Goal: Transaction & Acquisition: Purchase product/service

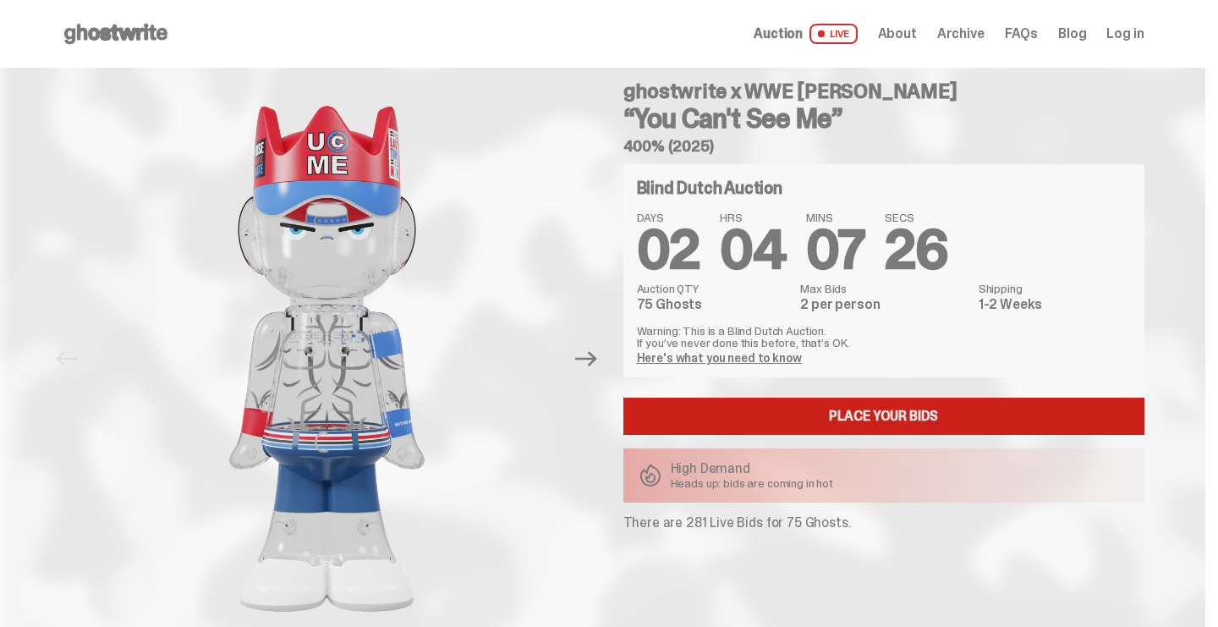
click at [677, 419] on link "Place your Bids" at bounding box center [884, 416] width 521 height 37
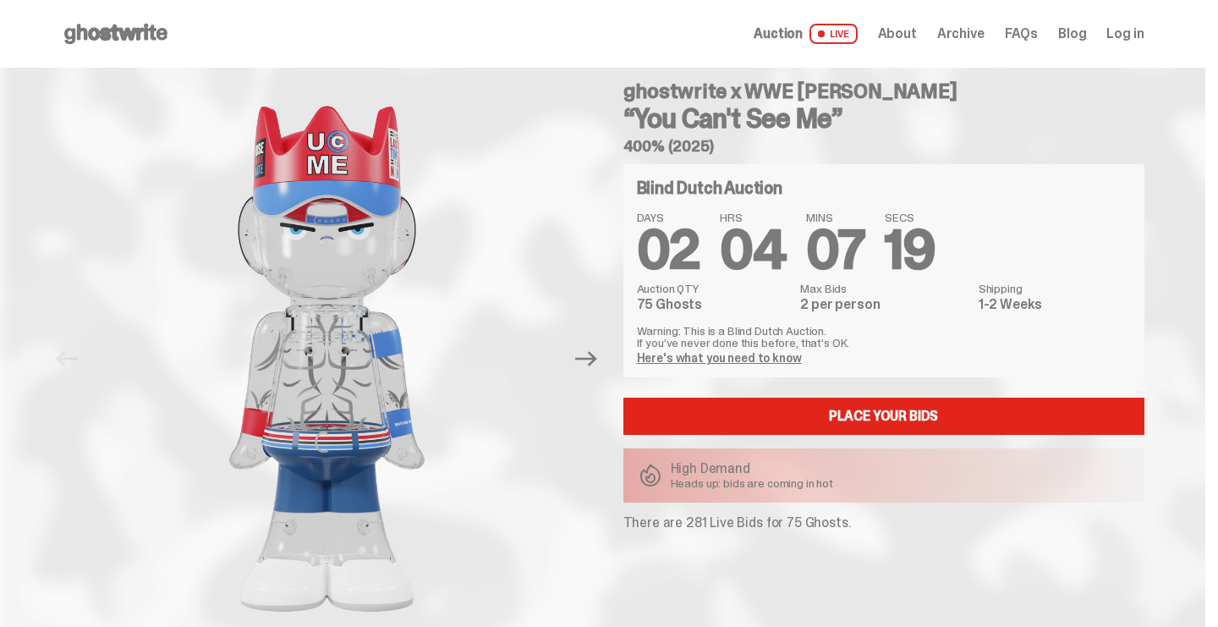
click at [756, 356] on link "Here's what you need to know" at bounding box center [719, 357] width 165 height 15
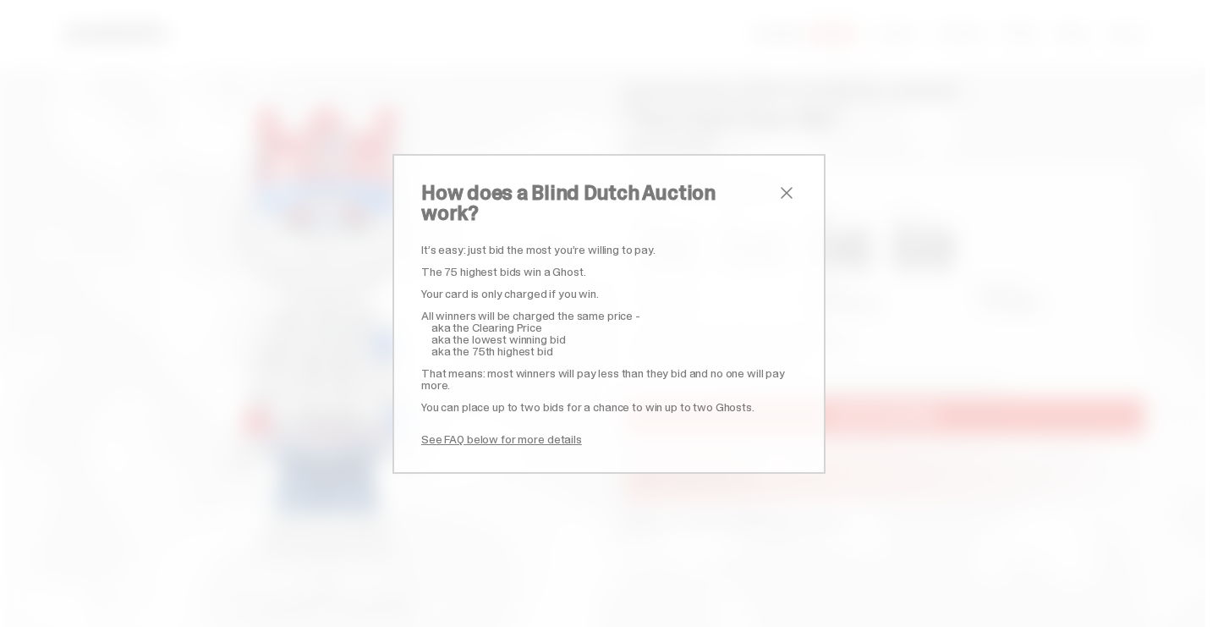
click at [540, 431] on link "See FAQ below for more details" at bounding box center [501, 438] width 161 height 15
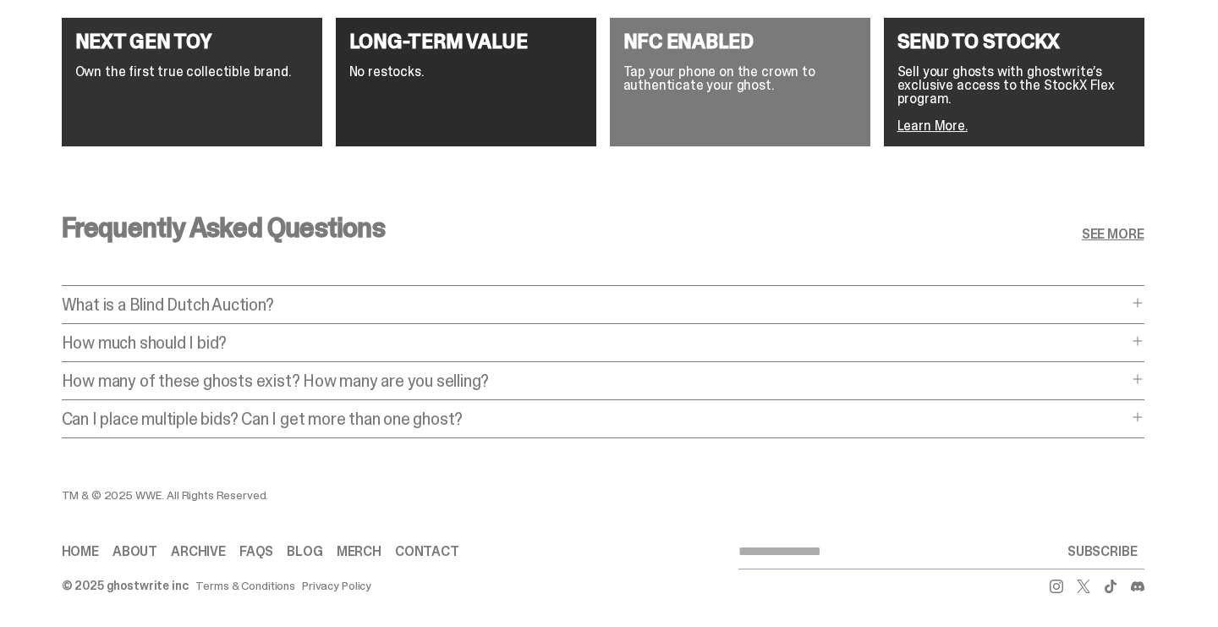
click at [572, 296] on p "What is a Blind Dutch Auction?" at bounding box center [595, 304] width 1066 height 17
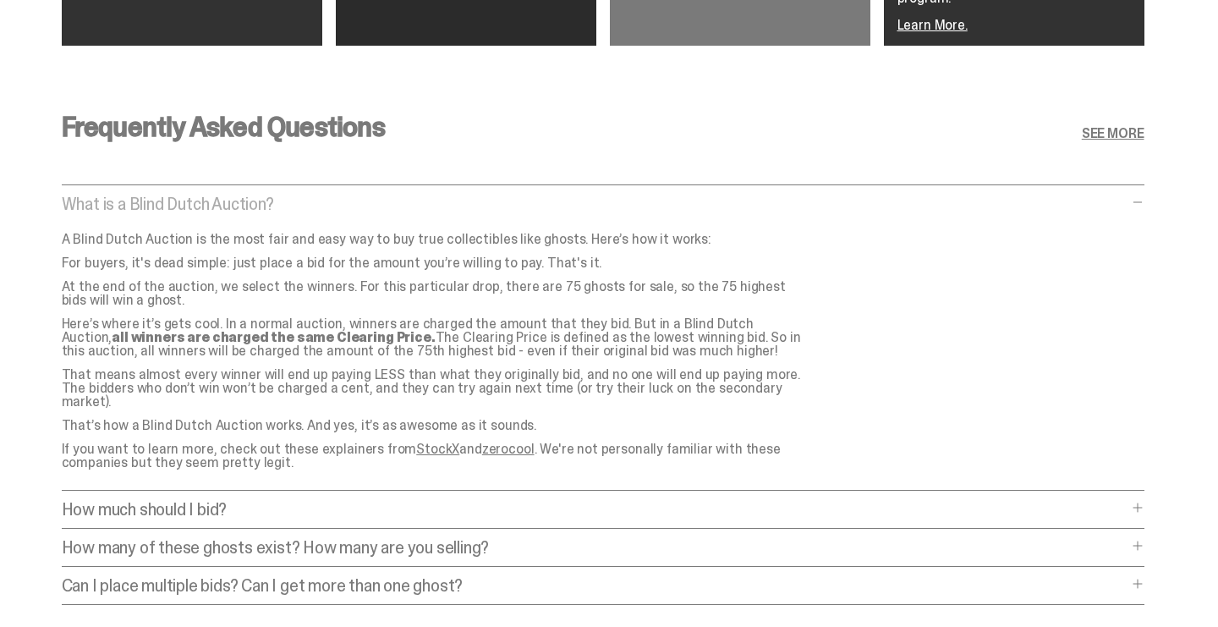
scroll to position [3352, 0]
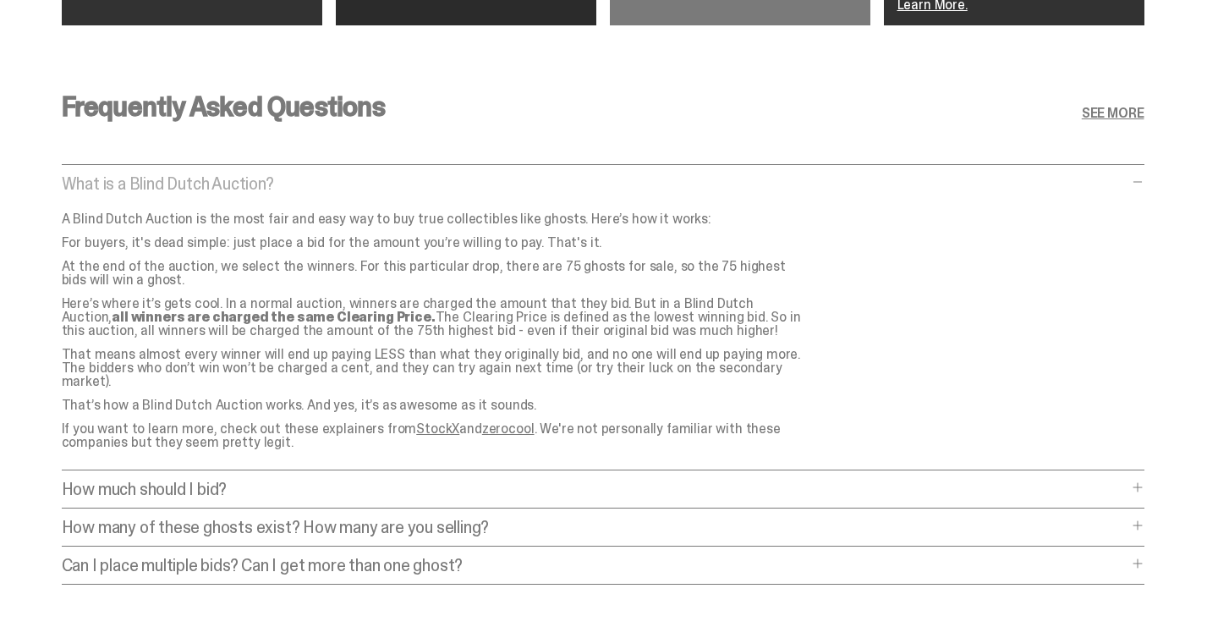
click at [522, 481] on p "How much should I bid?" at bounding box center [595, 489] width 1066 height 17
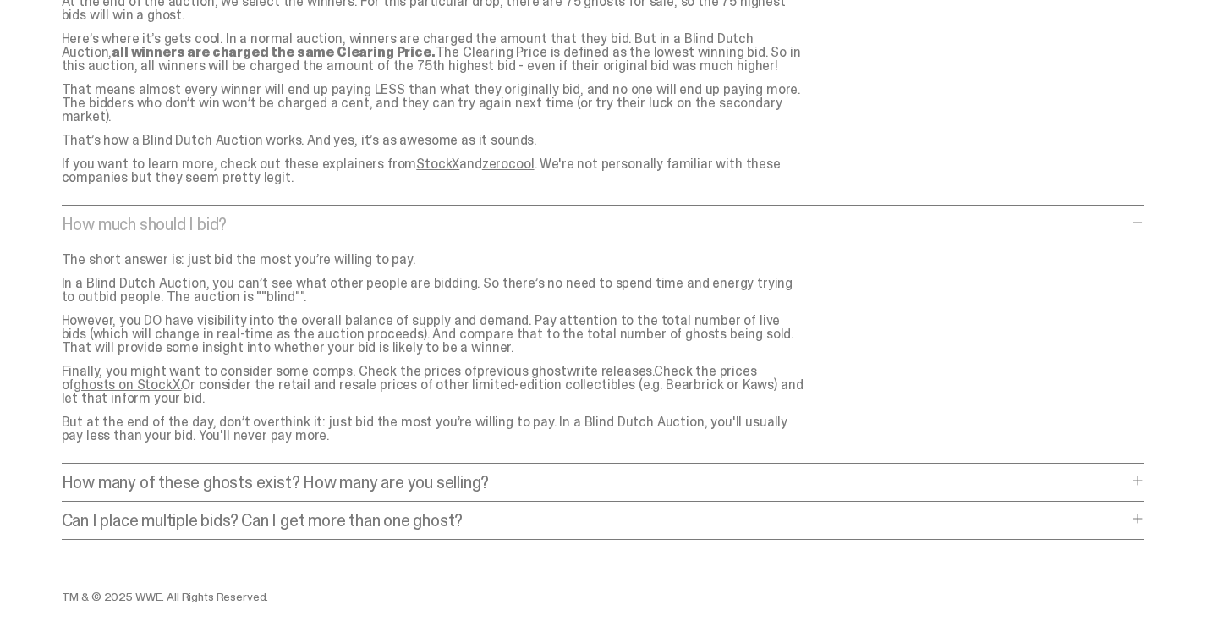
scroll to position [3618, 0]
click at [522, 473] on p "How many of these ghosts exist? How many are you selling?" at bounding box center [595, 481] width 1066 height 17
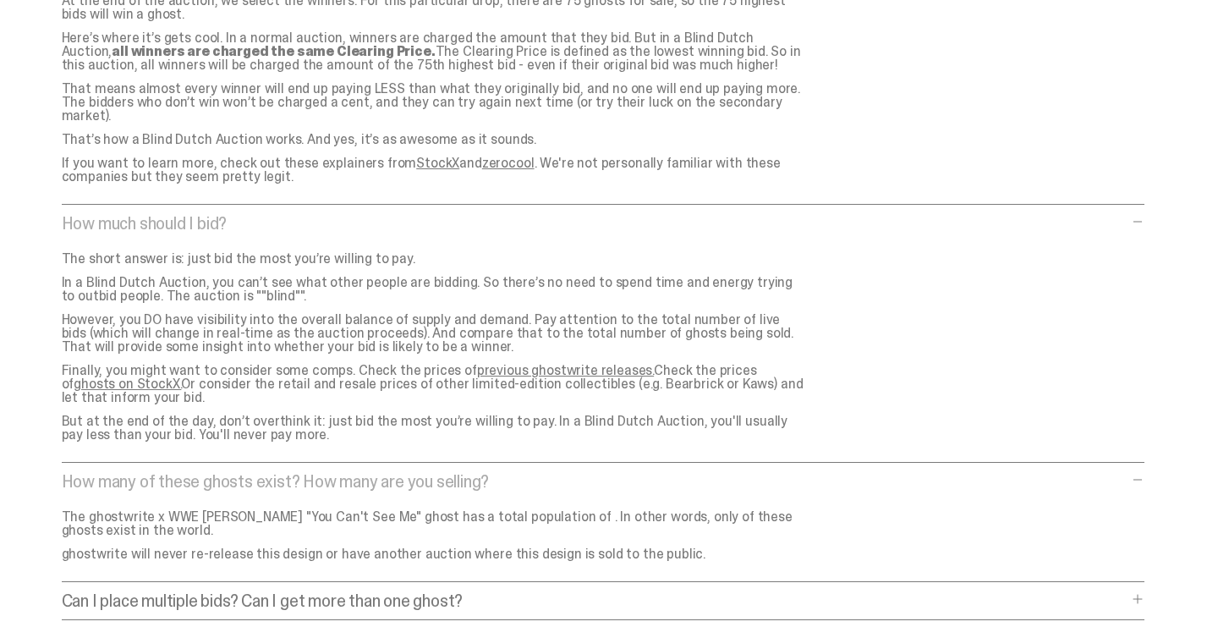
click at [514, 592] on p "Can I place multiple bids? Can I get more than one ghost?" at bounding box center [595, 600] width 1066 height 17
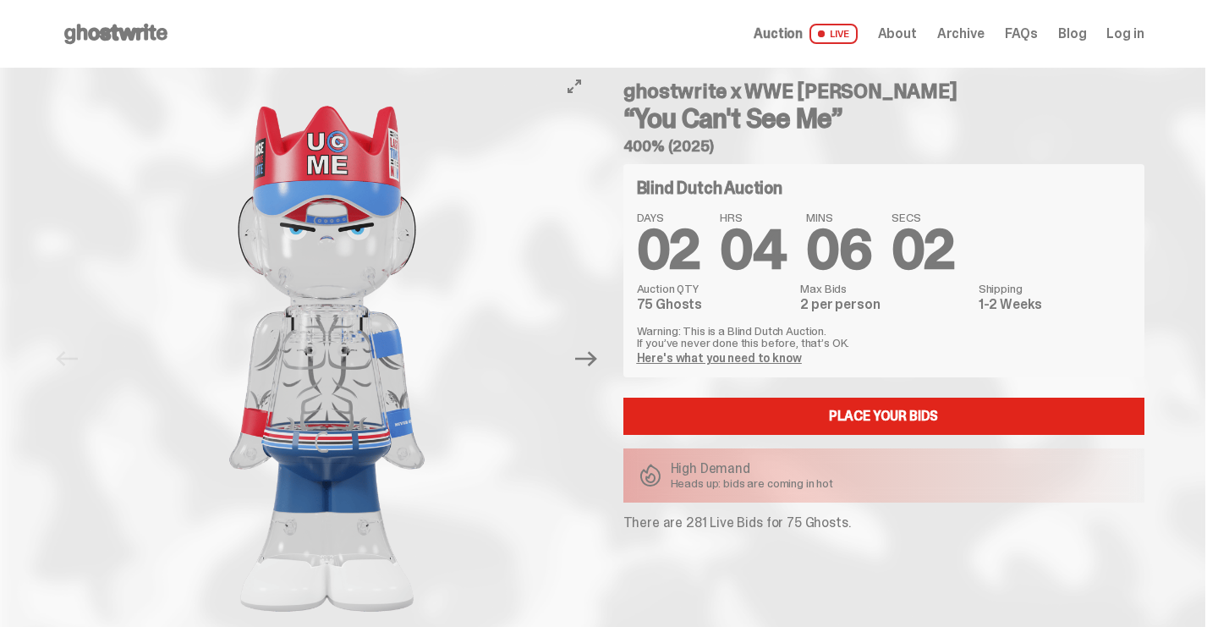
scroll to position [0, 0]
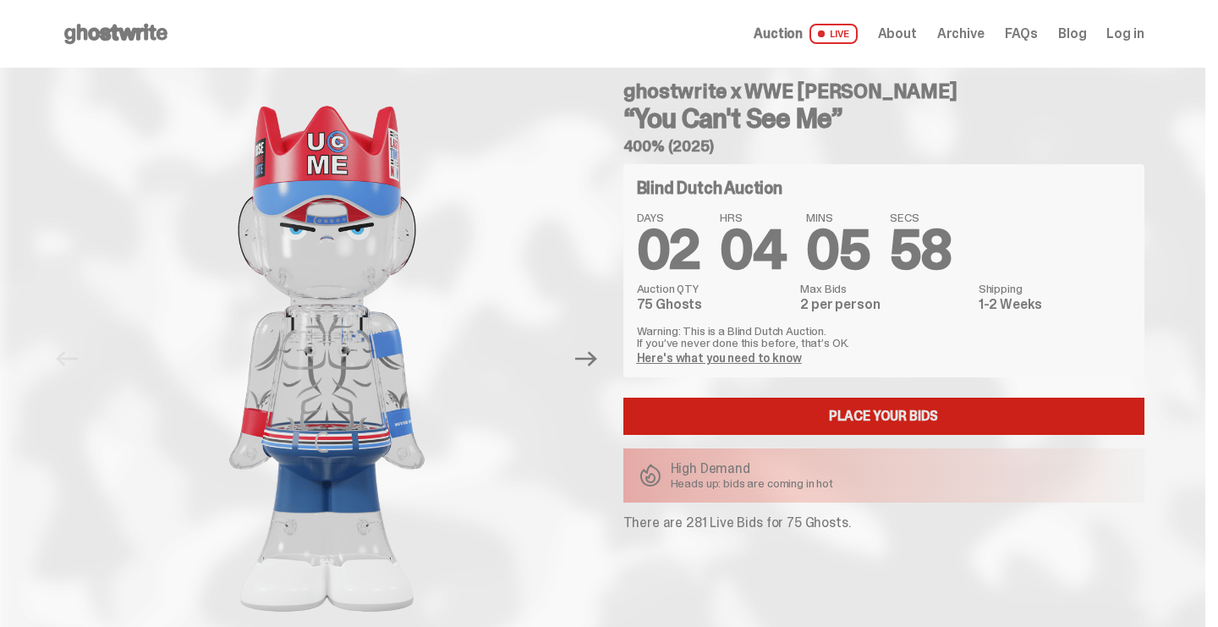
click at [723, 406] on link "Place your Bids" at bounding box center [884, 416] width 521 height 37
